Goal: Information Seeking & Learning: Check status

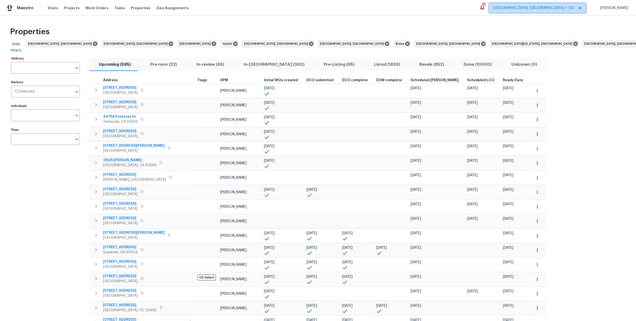
click at [581, 7] on icon at bounding box center [580, 8] width 3 height 3
click at [49, 93] on input "Markets" at bounding box center [54, 92] width 38 height 12
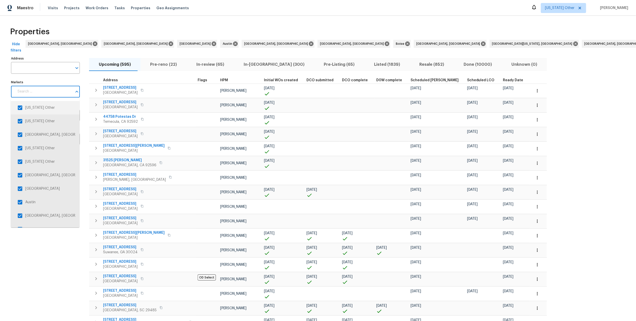
click at [20, 108] on input "checkbox" at bounding box center [20, 108] width 11 height 11
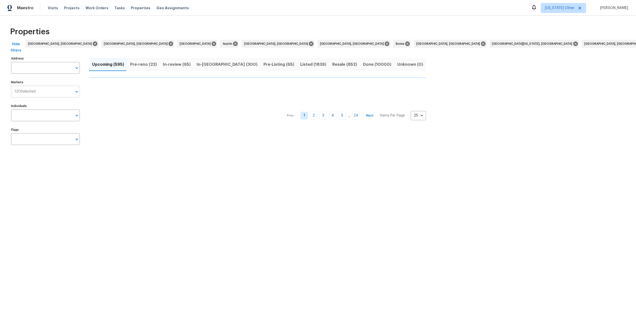
click at [42, 93] on input "Markets" at bounding box center [54, 92] width 37 height 12
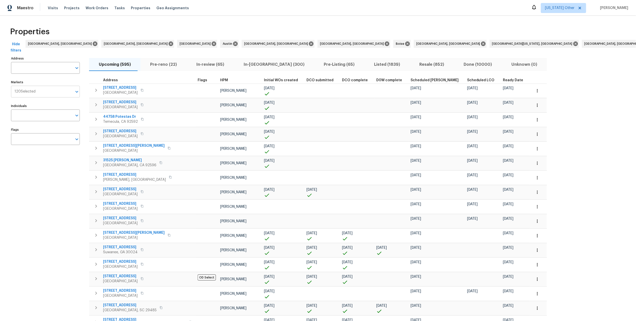
click at [43, 92] on input "Markets" at bounding box center [54, 92] width 37 height 12
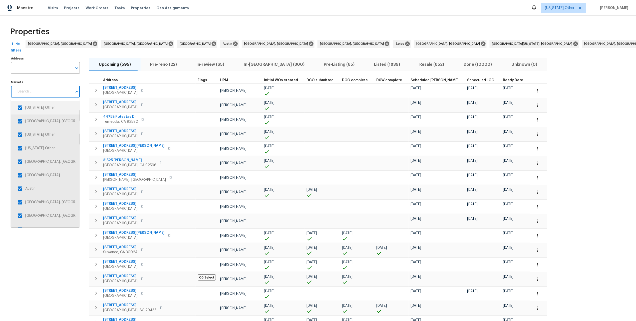
click at [20, 107] on input "checkbox" at bounding box center [20, 108] width 11 height 11
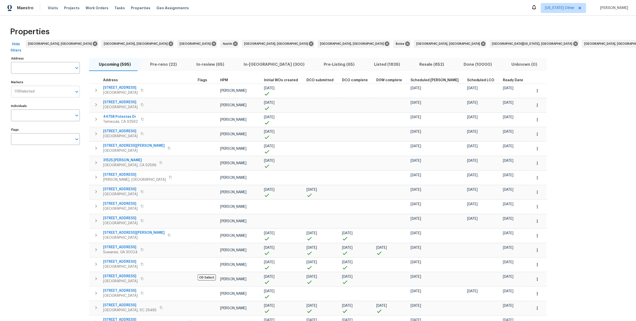
click at [35, 94] on input "Markets" at bounding box center [54, 92] width 38 height 12
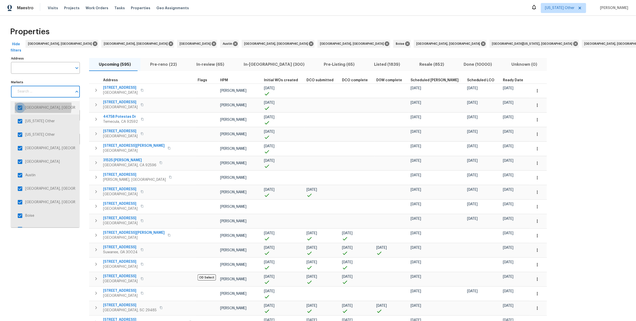
click at [20, 106] on input "checkbox" at bounding box center [20, 108] width 11 height 11
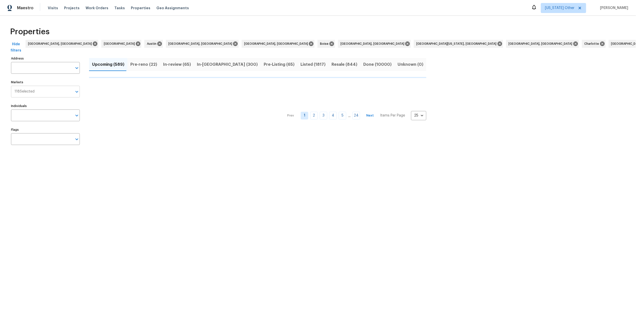
click at [32, 95] on div "118 Selected Markets" at bounding box center [45, 92] width 69 height 12
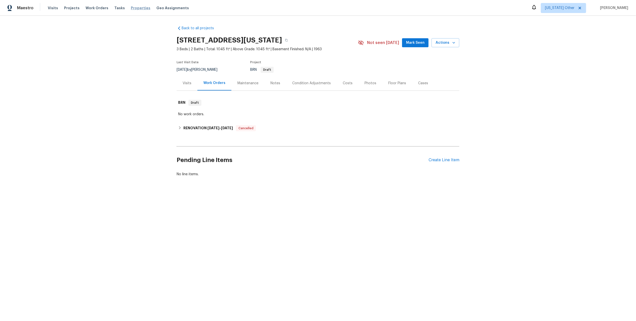
click at [131, 7] on span "Properties" at bounding box center [141, 8] width 20 height 5
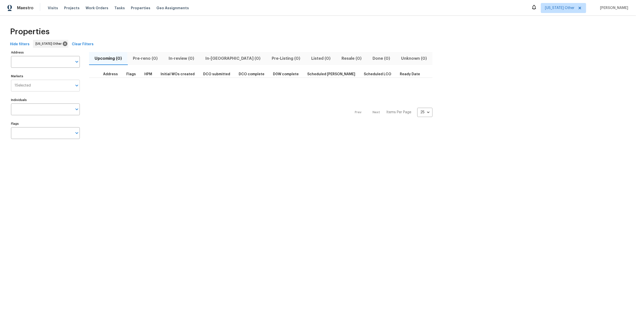
click at [47, 88] on input "Markets" at bounding box center [52, 86] width 42 height 12
type input "river"
click at [20, 101] on input "checkbox" at bounding box center [20, 102] width 11 height 11
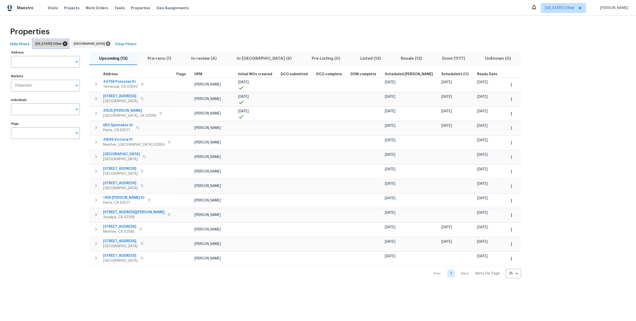
click at [62, 44] on icon at bounding box center [65, 44] width 6 height 6
click at [555, 10] on span "[US_STATE] Other" at bounding box center [560, 8] width 30 height 5
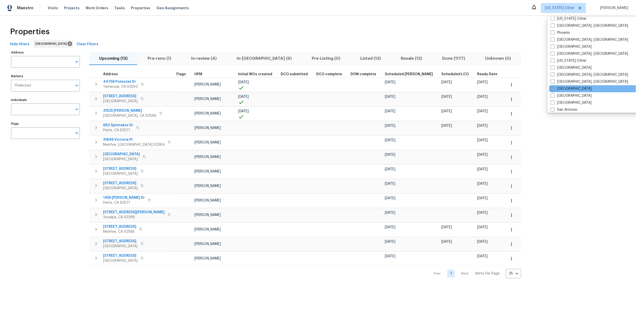
click at [565, 88] on label "[GEOGRAPHIC_DATA]" at bounding box center [571, 88] width 41 height 5
click at [554, 88] on input "[GEOGRAPHIC_DATA]" at bounding box center [552, 87] width 3 height 3
checkbox input "true"
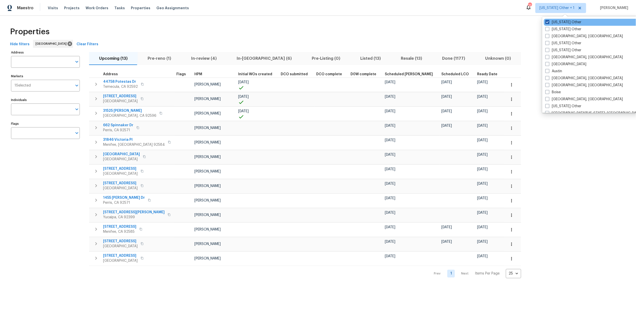
click at [557, 22] on label "[US_STATE] Other" at bounding box center [563, 22] width 36 height 5
click at [549, 22] on input "[US_STATE] Other" at bounding box center [546, 21] width 3 height 3
checkbox input "false"
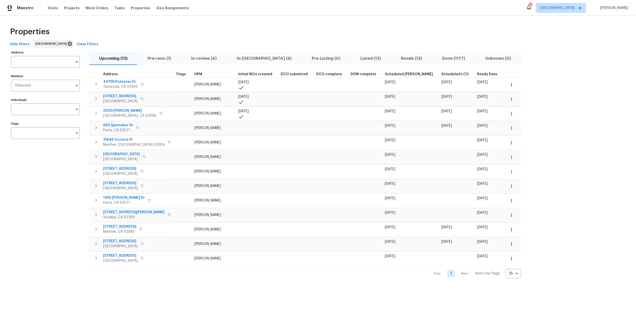
click at [495, 22] on div "Properties Hide filters Riverside Clear Filters Address Address Markets 1 Selec…" at bounding box center [318, 151] width 636 height 271
click at [247, 60] on span "In-reno (6)" at bounding box center [264, 58] width 69 height 7
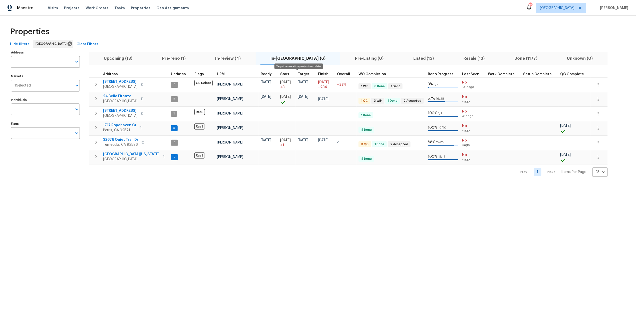
click at [298, 73] on span "Target" at bounding box center [304, 75] width 12 height 4
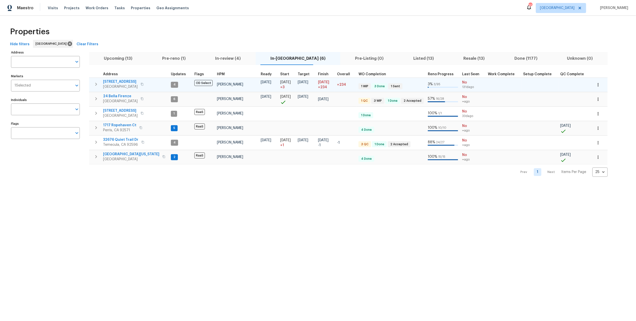
click at [97, 84] on icon "button" at bounding box center [96, 84] width 6 height 6
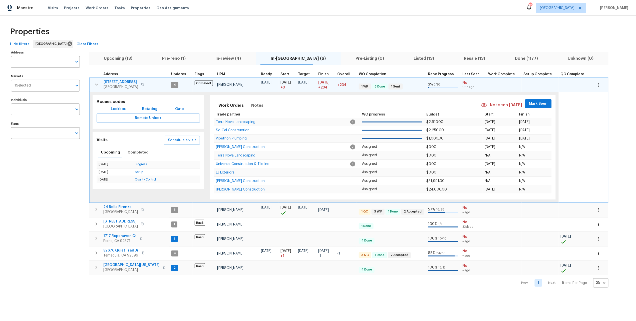
click at [600, 123] on div "Address Address Markets 1 Selected Markets Individuals Individuals Flags Flags …" at bounding box center [318, 168] width 620 height 239
click at [97, 84] on icon "button" at bounding box center [96, 85] width 3 height 2
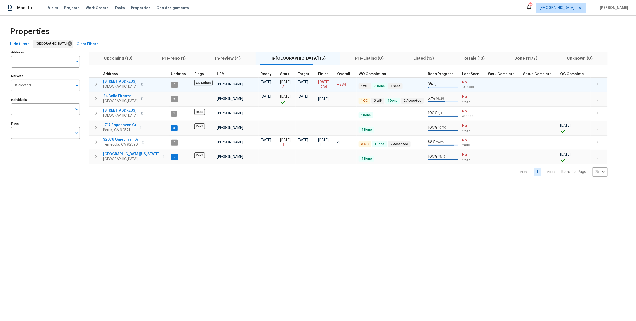
click at [402, 58] on span "Listed (13)" at bounding box center [424, 58] width 44 height 7
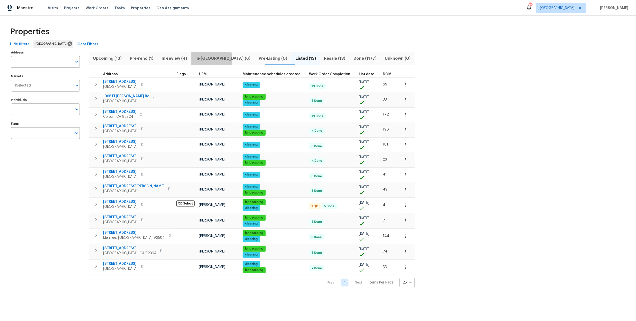
click at [215, 59] on span "In-reno (6)" at bounding box center [222, 58] width 57 height 7
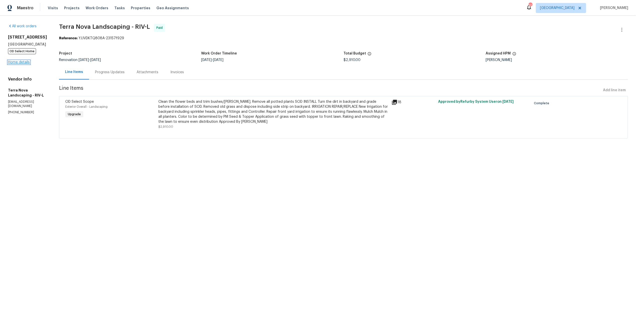
click at [22, 64] on link "Home details" at bounding box center [19, 63] width 22 height 4
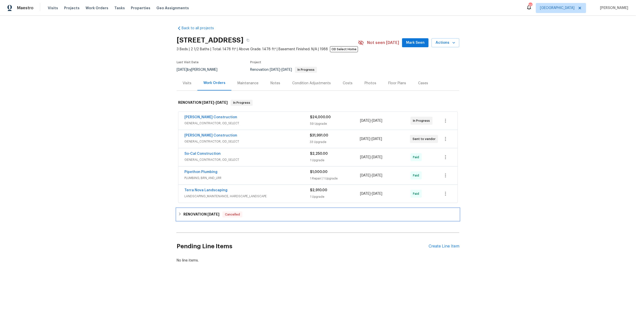
click at [276, 214] on div "RENOVATION 1/31/25 Cancelled" at bounding box center [318, 215] width 280 height 6
click at [276, 214] on div "RENOVATION 1/31/25 Cancelled" at bounding box center [318, 217] width 283 height 16
click at [350, 196] on div "1 Upgrade" at bounding box center [335, 196] width 50 height 5
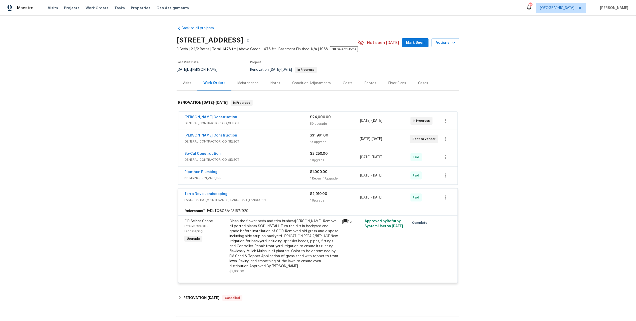
click at [350, 197] on div "$2,910.00" at bounding box center [335, 194] width 50 height 5
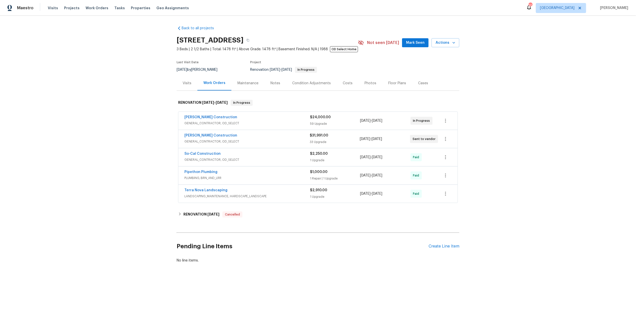
click at [189, 86] on div "Visits" at bounding box center [187, 83] width 21 height 15
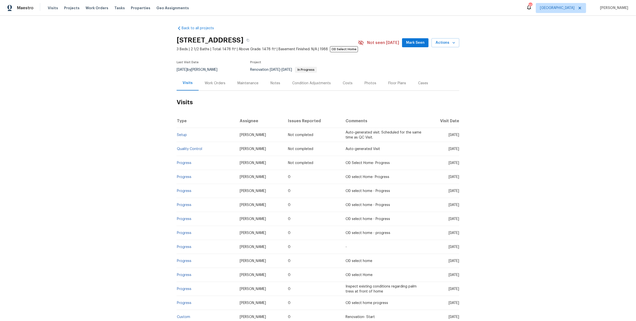
click at [343, 84] on div "Costs" at bounding box center [348, 83] width 10 height 5
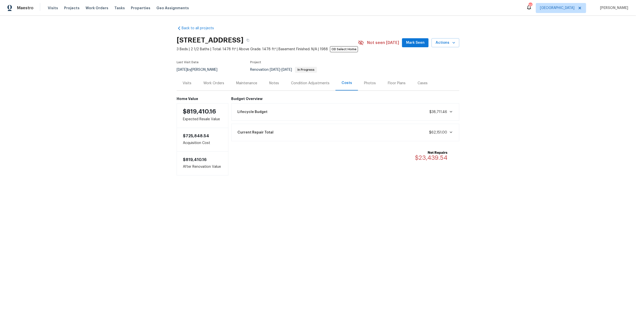
click at [364, 130] on div "Current Repair Total $62,151.00" at bounding box center [346, 132] width 222 height 11
